Goal: Navigation & Orientation: Find specific page/section

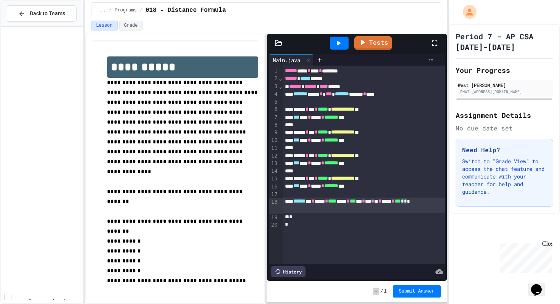
scroll to position [300, 0]
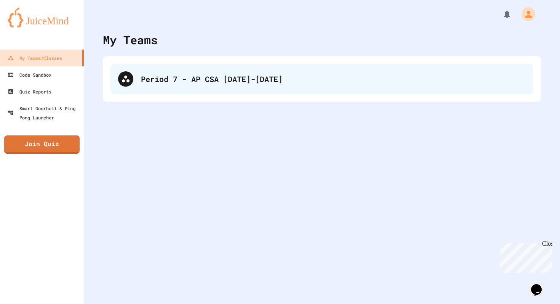
click at [316, 81] on div "Period 7 - AP CSA [DATE]-[DATE]" at bounding box center [333, 78] width 385 height 11
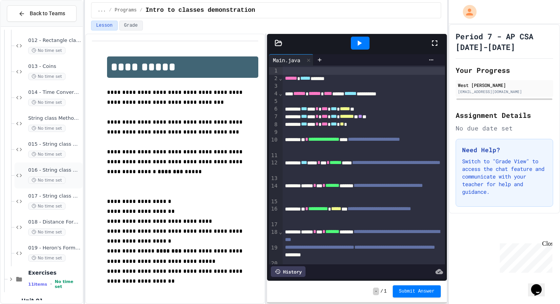
scroll to position [309, 0]
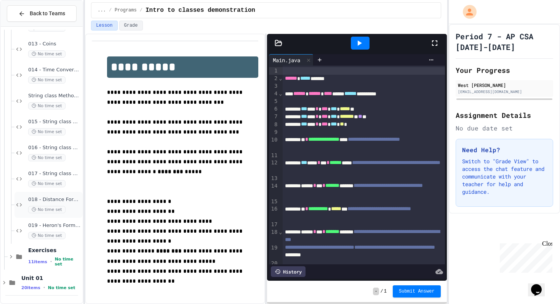
click at [70, 196] on span "018 - Distance Formula" at bounding box center [54, 199] width 53 height 6
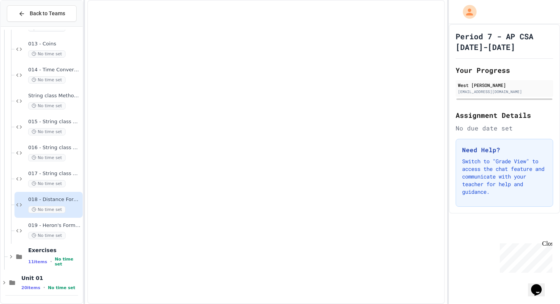
scroll to position [300, 0]
